Goal: Task Accomplishment & Management: Manage account settings

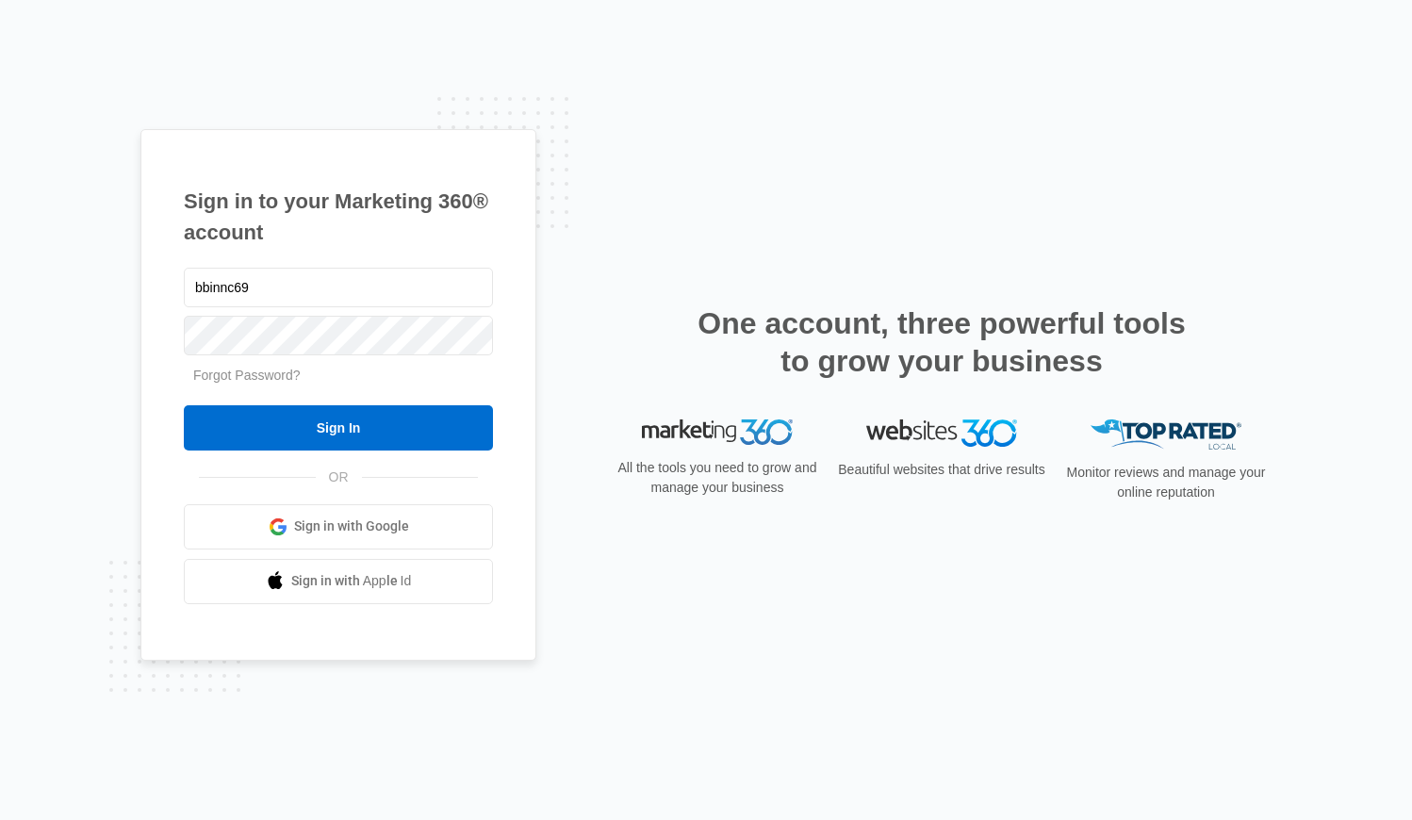
type input "[EMAIL_ADDRESS][DOMAIN_NAME]"
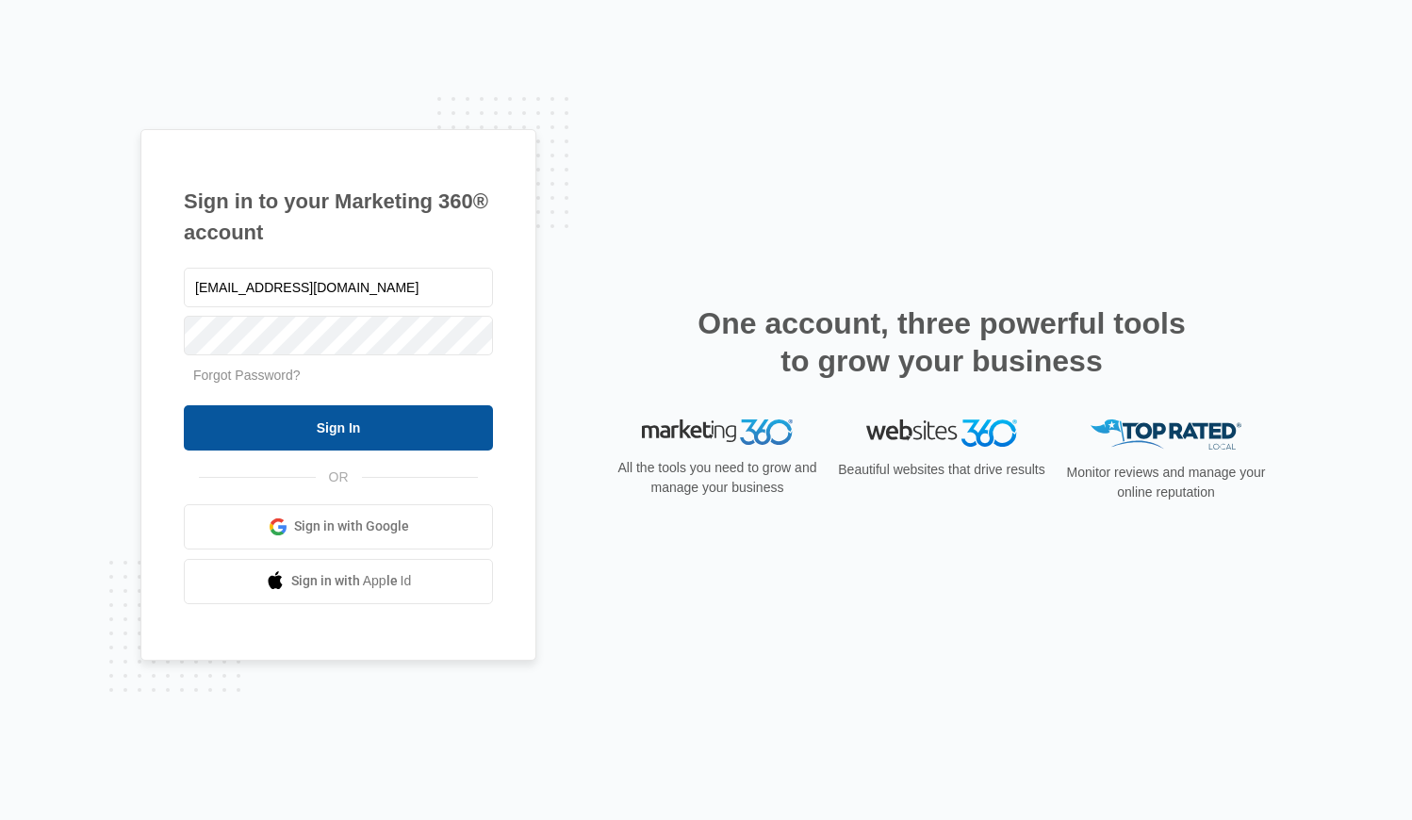
click at [403, 422] on input "Sign In" at bounding box center [338, 427] width 309 height 45
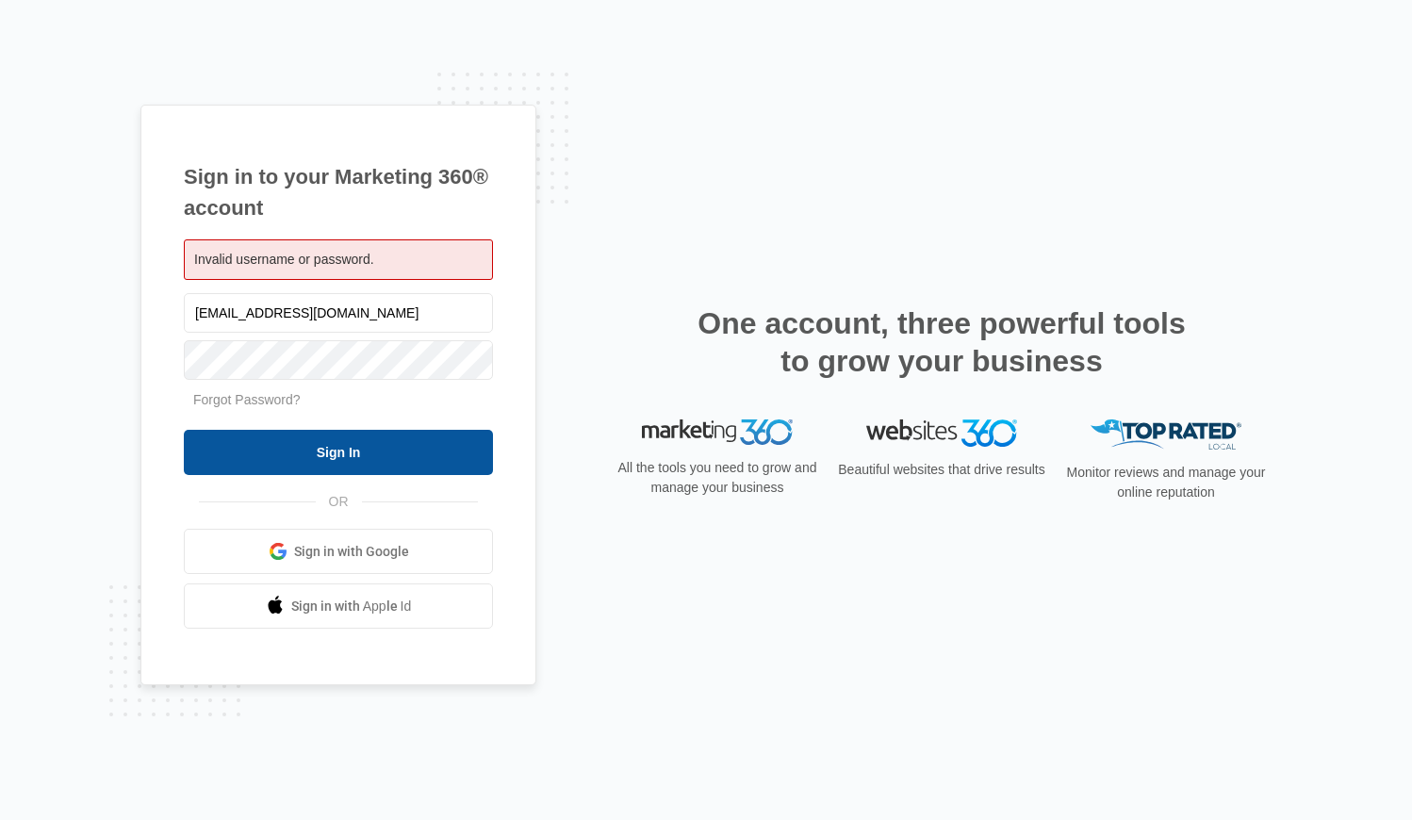
click at [405, 463] on input "Sign In" at bounding box center [338, 452] width 309 height 45
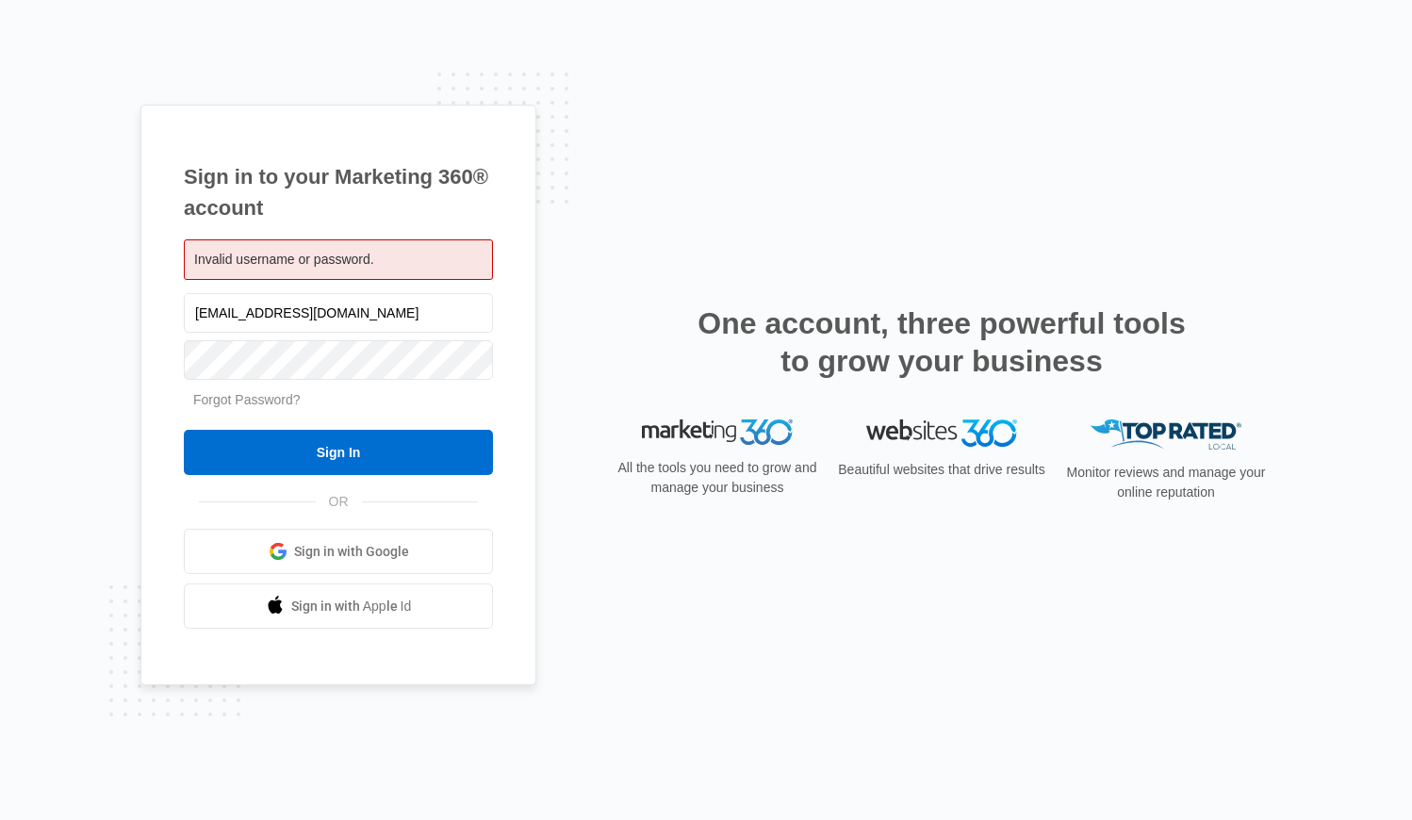
click at [270, 399] on link "Forgot Password?" at bounding box center [246, 399] width 107 height 15
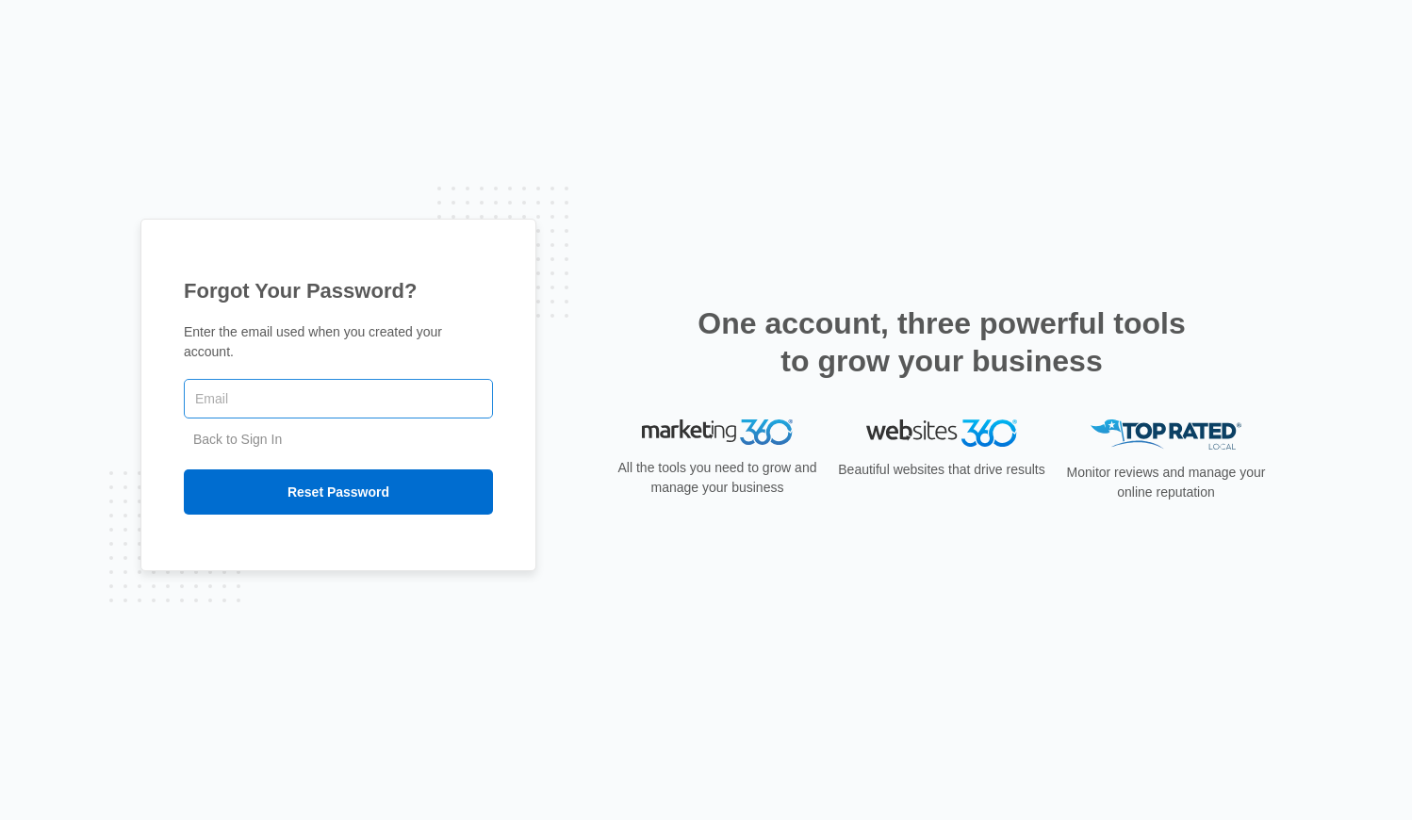
click at [400, 403] on input "text" at bounding box center [338, 399] width 309 height 40
type input "[EMAIL_ADDRESS][DOMAIN_NAME]"
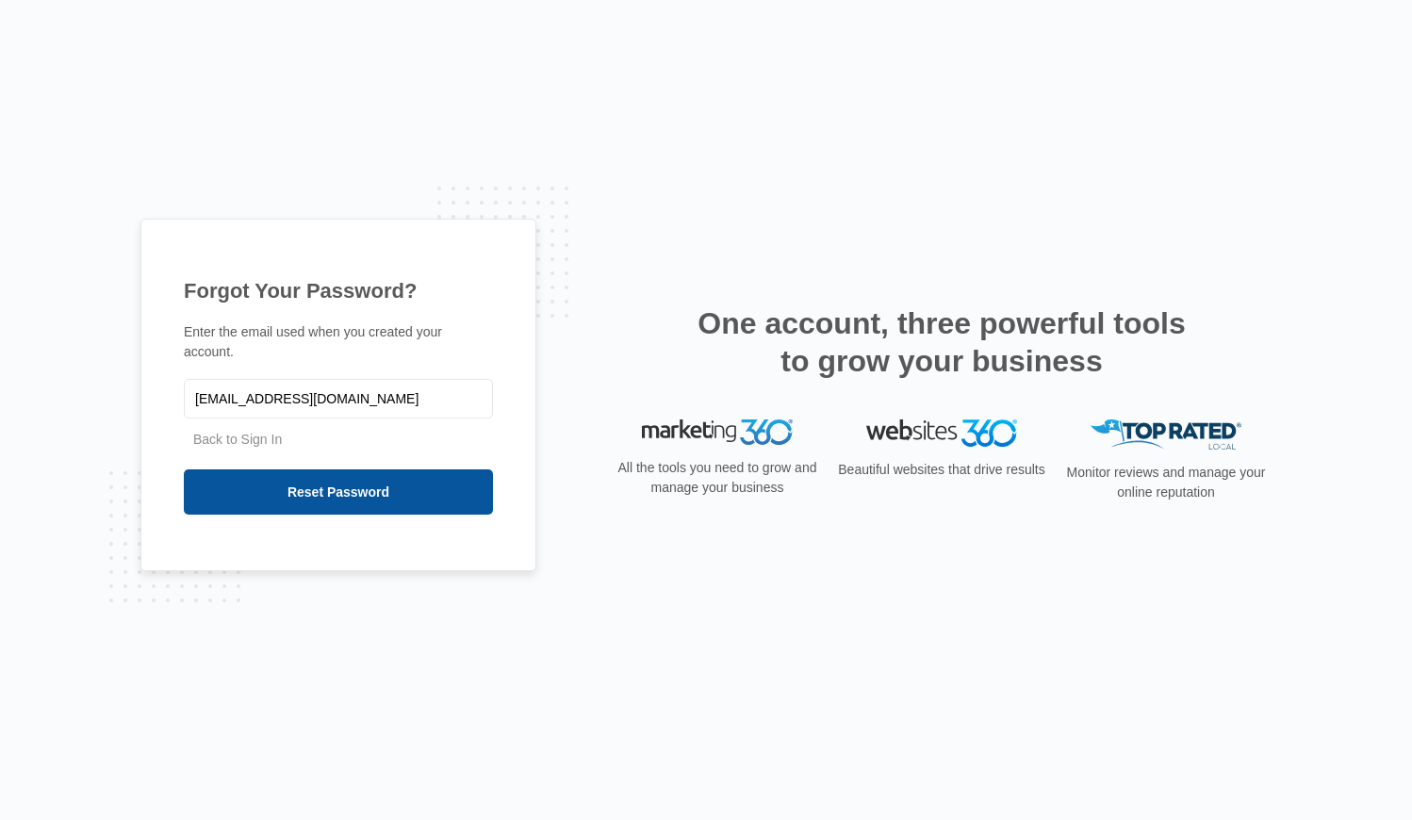
click at [379, 493] on input "Reset Password" at bounding box center [338, 492] width 309 height 45
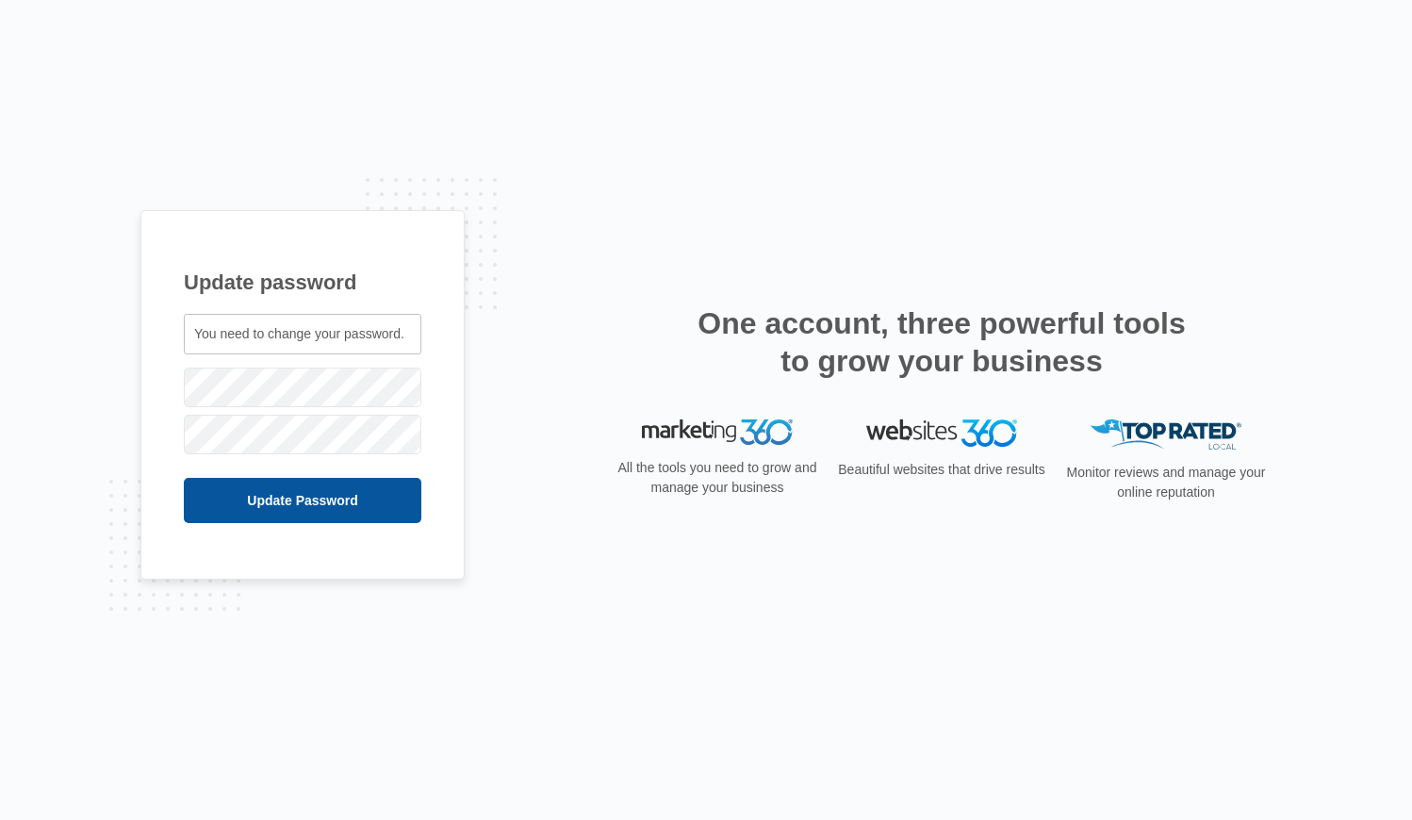
click at [371, 505] on input "Update Password" at bounding box center [303, 500] width 238 height 45
